Goal: Information Seeking & Learning: Learn about a topic

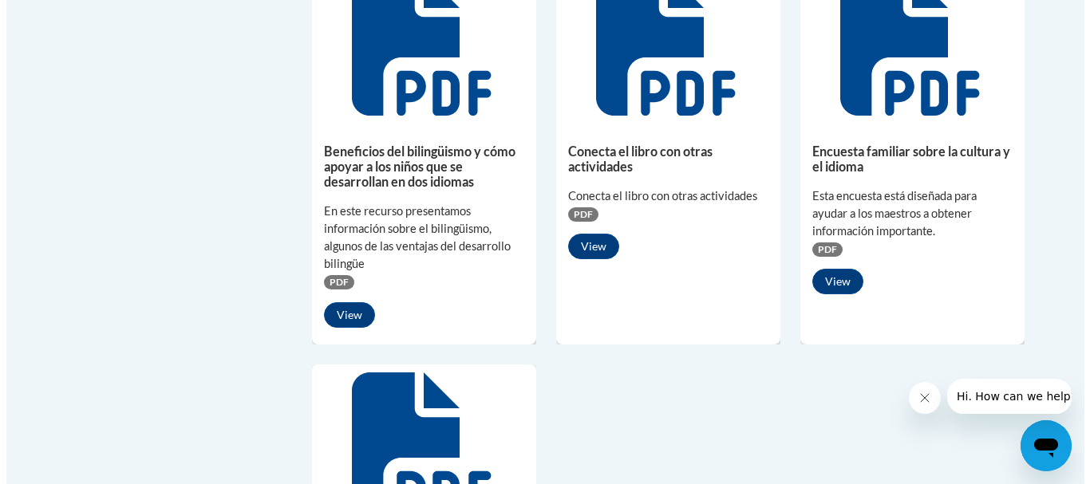
scroll to position [1118, 0]
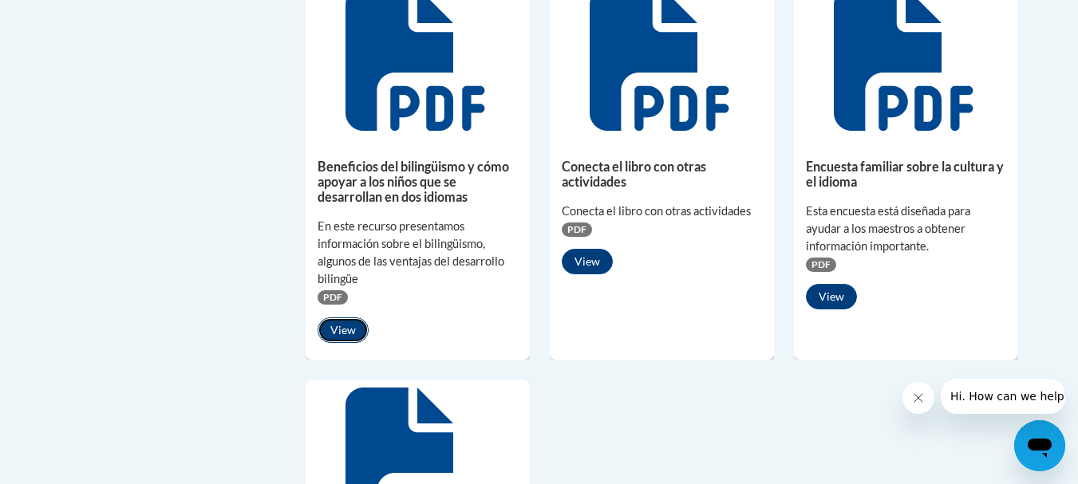
click at [341, 328] on button "View" at bounding box center [343, 331] width 51 height 26
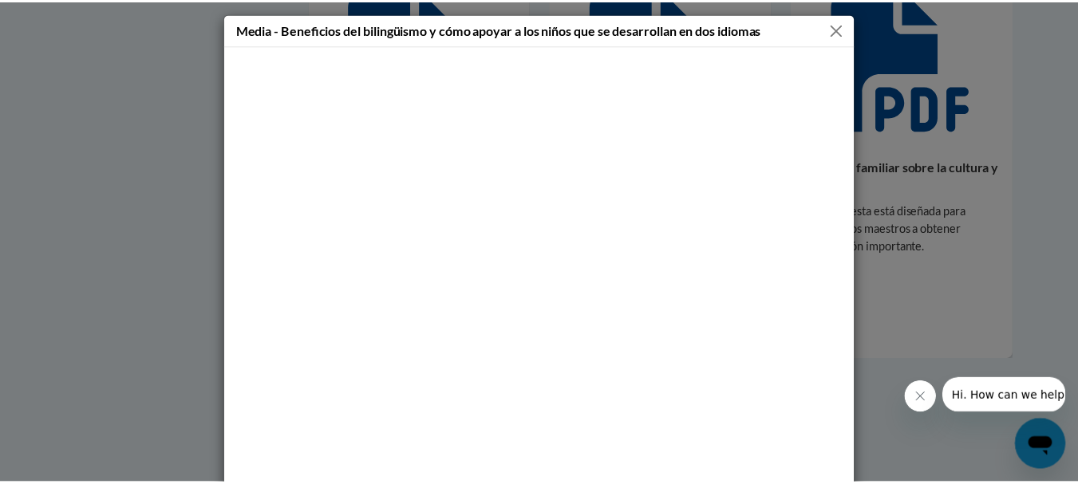
scroll to position [0, 0]
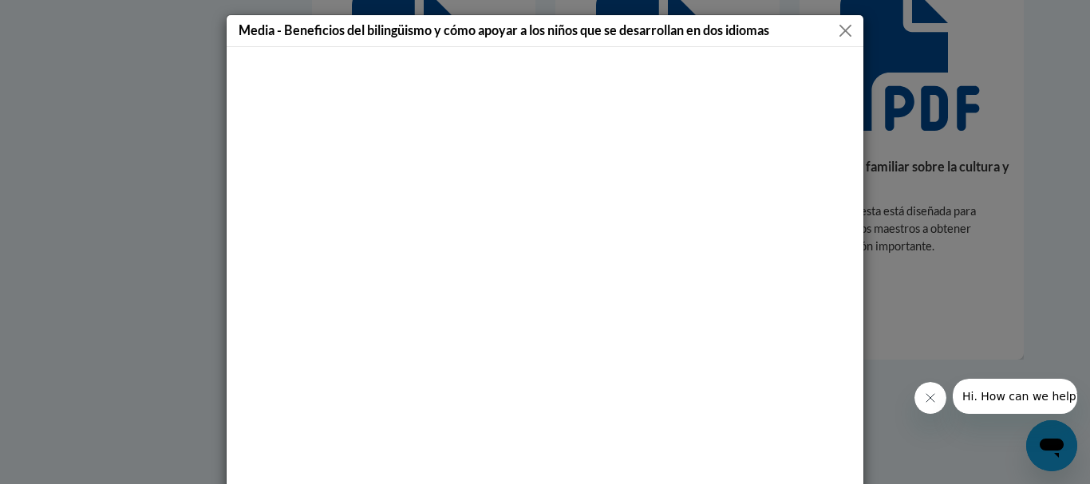
click at [928, 389] on button "Cerrar mensaje de la compañía" at bounding box center [930, 398] width 32 height 32
click at [836, 19] on div "Media - Beneficios del bilingüismo y cómo apoyar a los niños que se desarrollan…" at bounding box center [545, 31] width 637 height 32
click at [845, 34] on button "Close" at bounding box center [845, 31] width 20 height 20
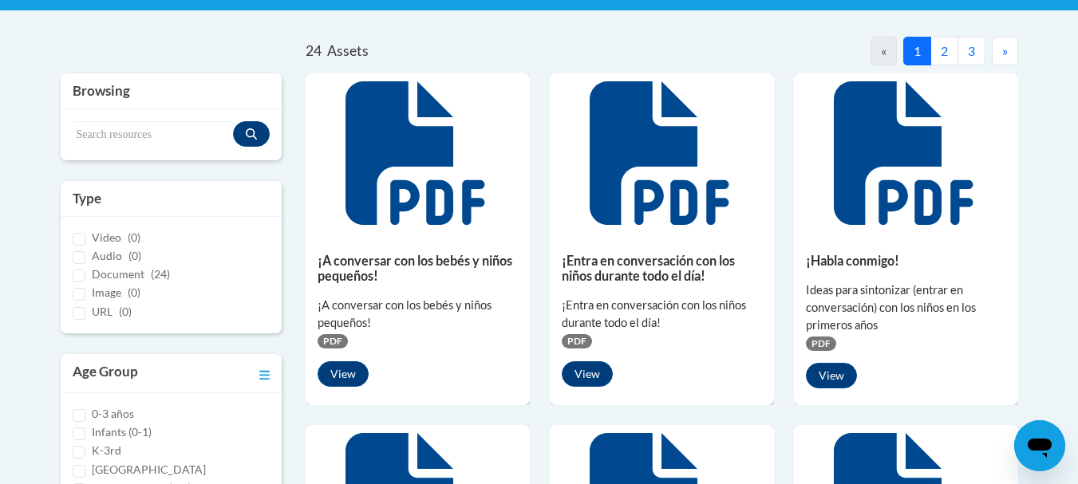
scroll to position [326, 0]
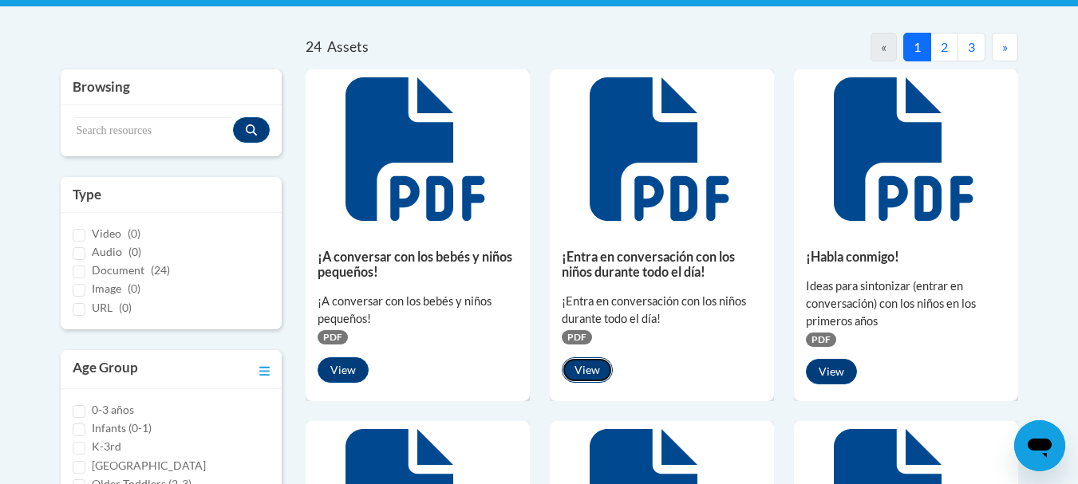
click at [602, 370] on button "View" at bounding box center [587, 370] width 51 height 26
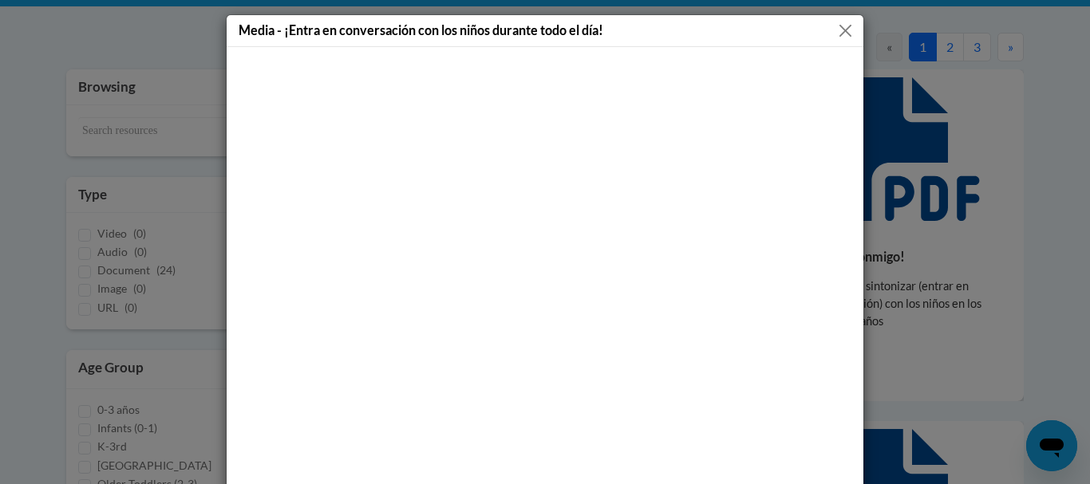
click at [841, 15] on div "Media - ¡Entra en conversación con los niños durante todo el día!" at bounding box center [545, 31] width 637 height 32
click at [835, 30] on button "Close" at bounding box center [845, 31] width 20 height 20
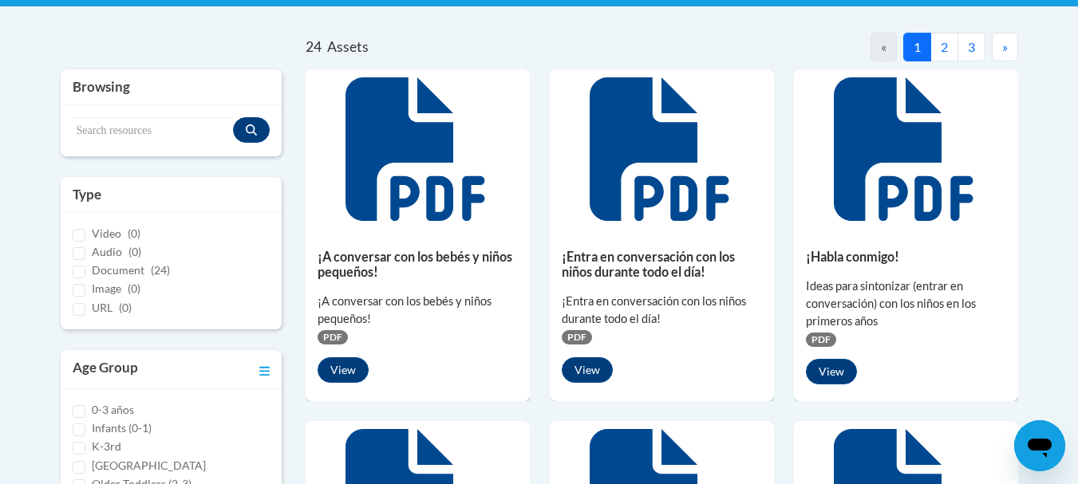
scroll to position [0, 0]
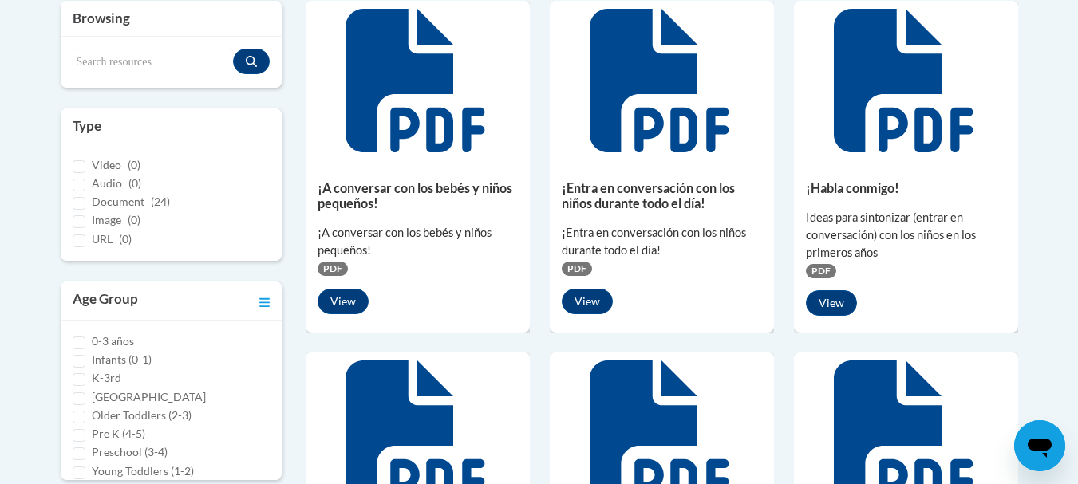
scroll to position [402, 0]
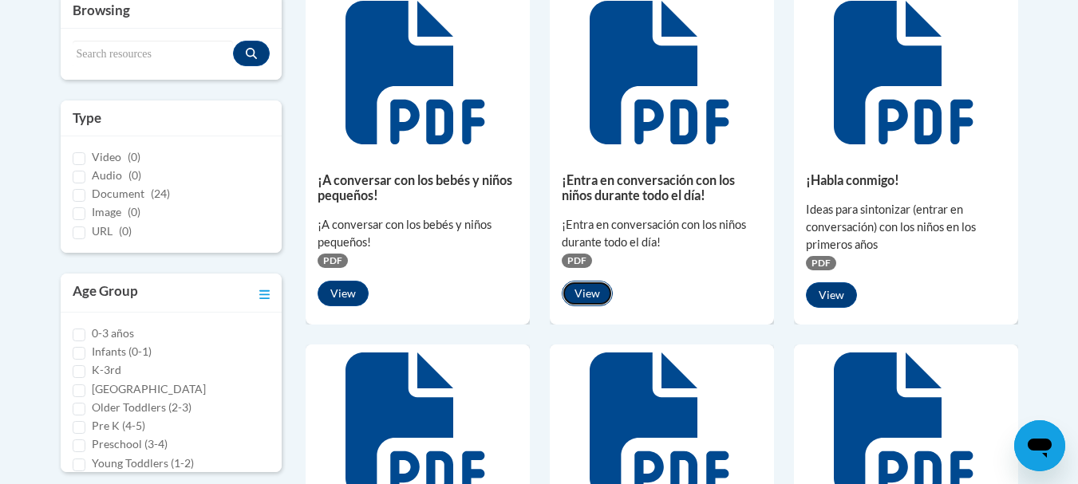
click at [595, 292] on button "View" at bounding box center [587, 294] width 51 height 26
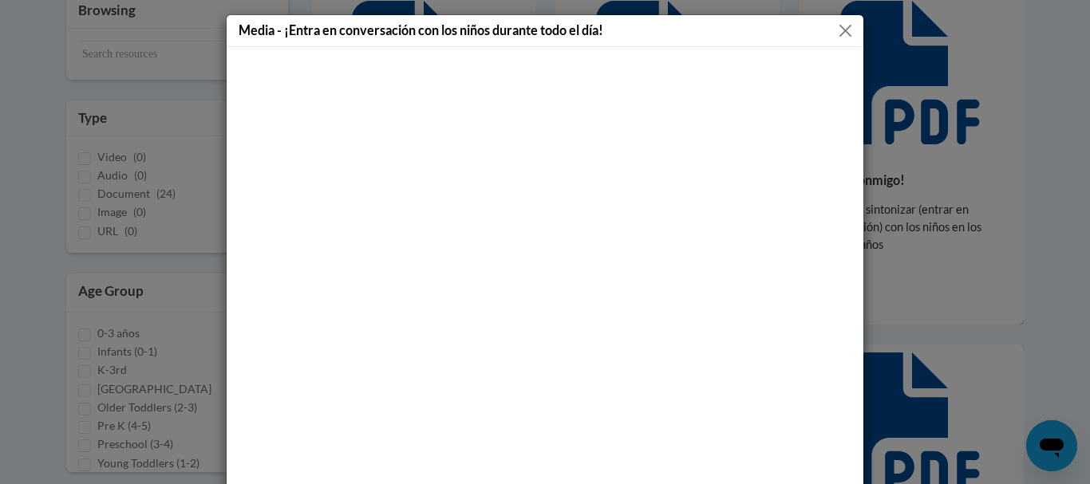
click at [835, 32] on button "Close" at bounding box center [845, 31] width 20 height 20
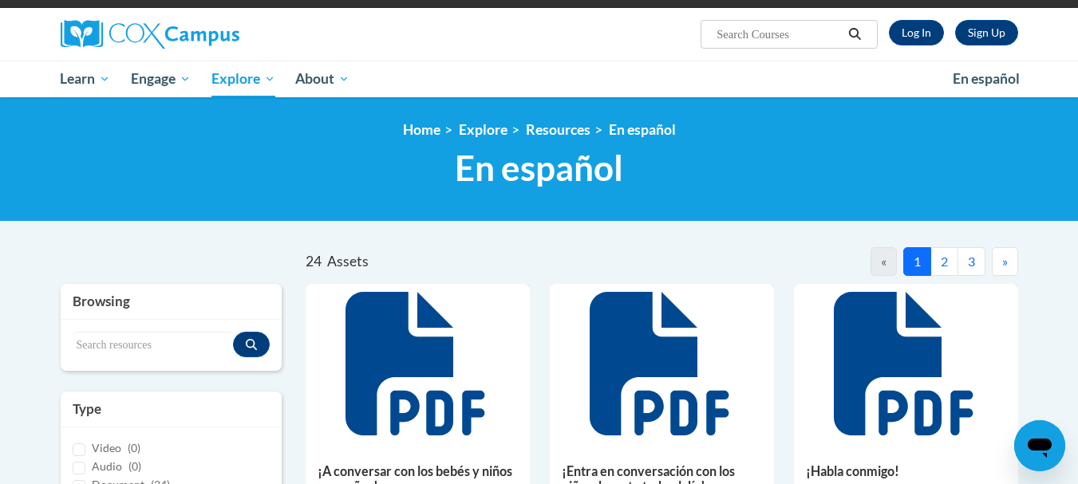
scroll to position [107, 0]
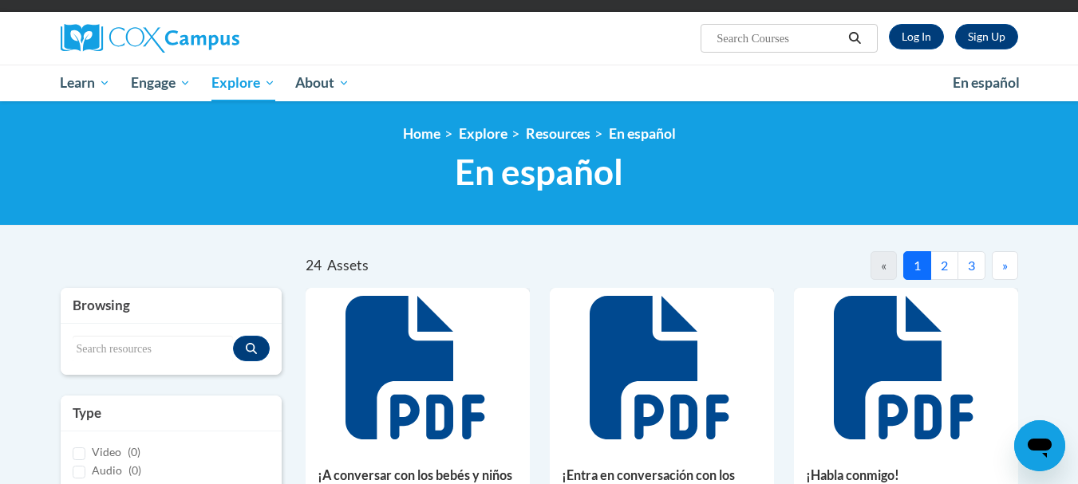
drag, startPoint x: 1076, startPoint y: 109, endPoint x: 1082, endPoint y: 138, distance: 30.0
click at [1077, 138] on html "This site uses cookies to help improve your learning experience. By continuing …" at bounding box center [539, 135] width 1078 height 484
